Goal: Information Seeking & Learning: Learn about a topic

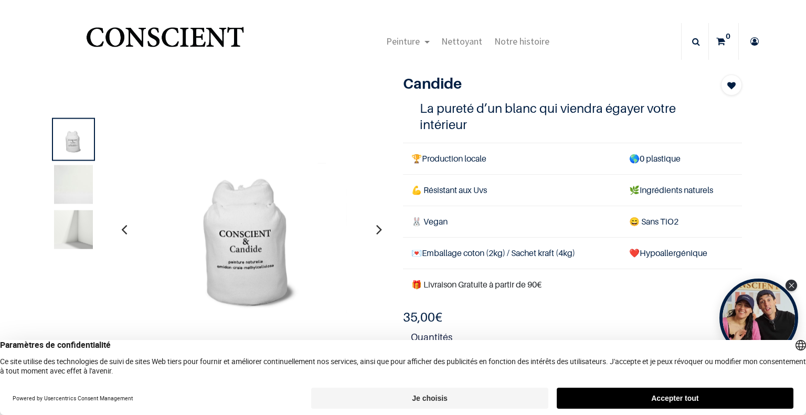
click at [76, 224] on img at bounding box center [73, 229] width 39 height 39
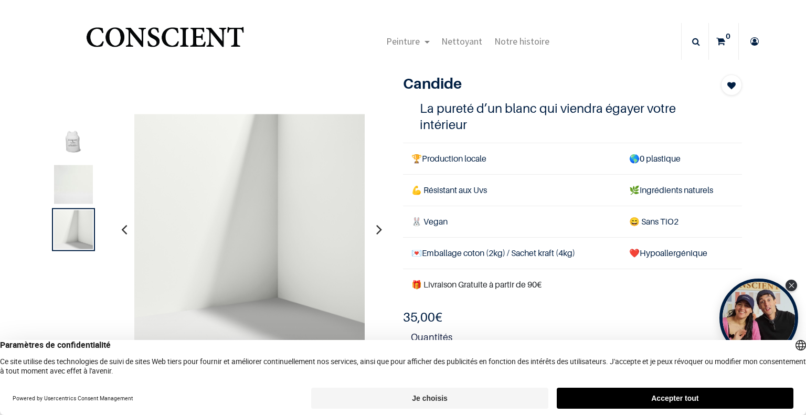
click at [66, 193] on img at bounding box center [73, 184] width 39 height 39
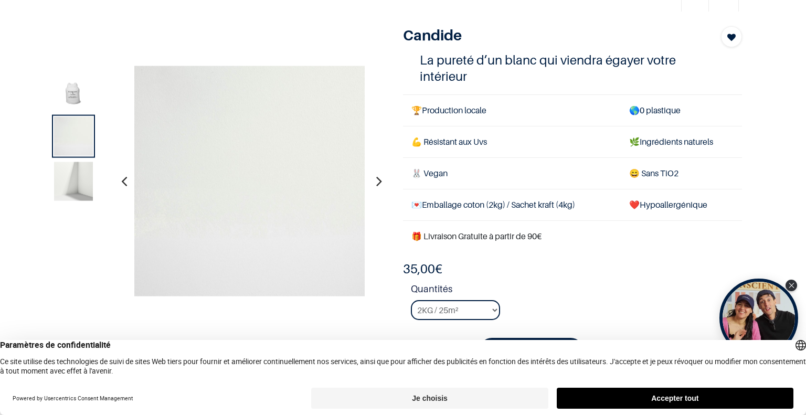
scroll to position [49, 0]
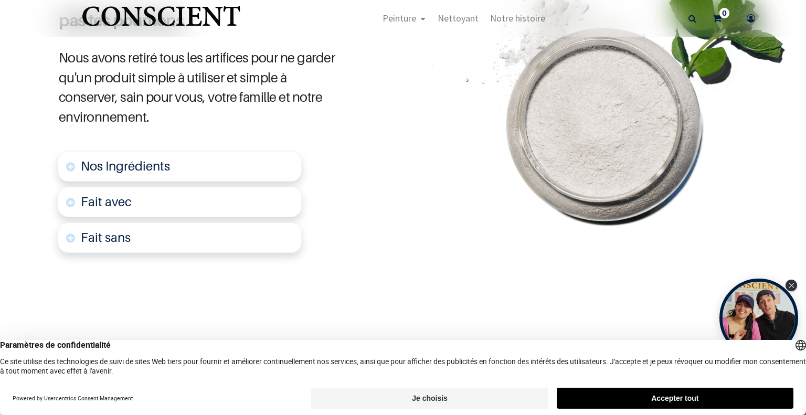
scroll to position [566, 0]
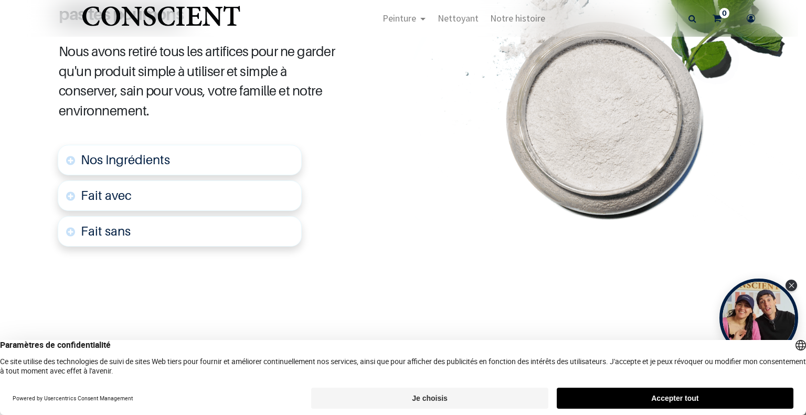
click at [207, 146] on link "Nos Ingrédients" at bounding box center [180, 160] width 244 height 30
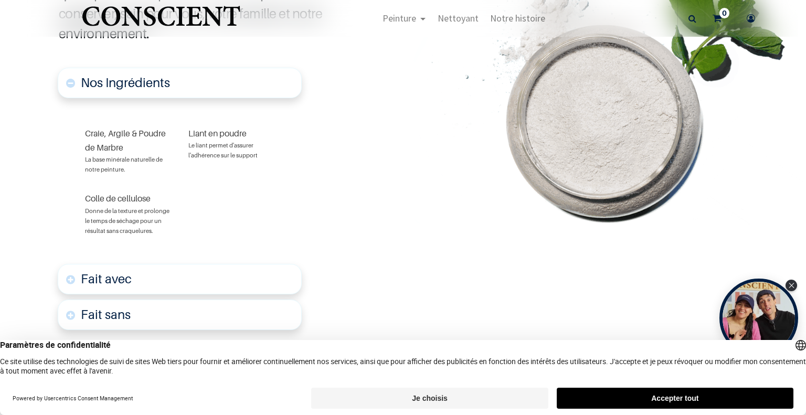
scroll to position [647, 0]
